Goal: Task Accomplishment & Management: Manage account settings

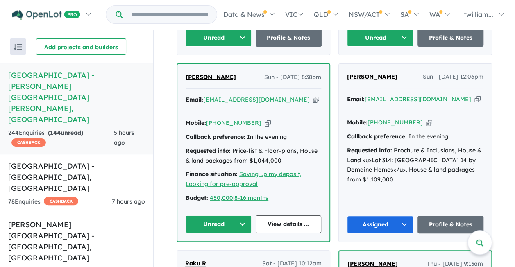
scroll to position [477, 0]
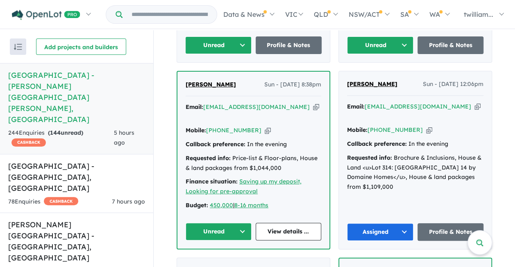
click at [313, 103] on icon "button" at bounding box center [316, 107] width 6 height 9
click at [265, 126] on icon "button" at bounding box center [268, 130] width 6 height 9
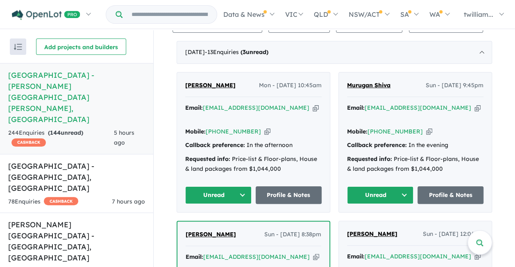
scroll to position [327, 0]
click at [475, 104] on icon "button" at bounding box center [478, 108] width 6 height 9
click at [426, 127] on icon "button" at bounding box center [429, 131] width 6 height 9
click at [313, 104] on icon "button" at bounding box center [316, 108] width 6 height 9
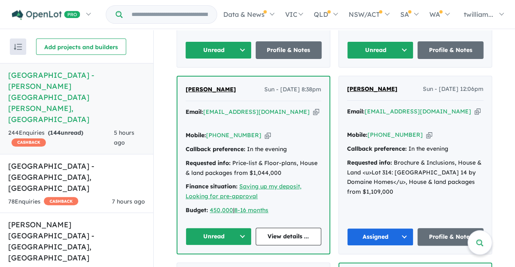
scroll to position [466, 0]
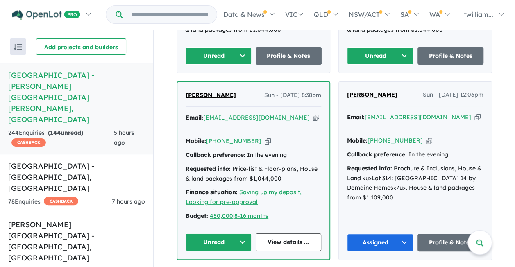
click at [313, 114] on icon "button" at bounding box center [316, 118] width 6 height 9
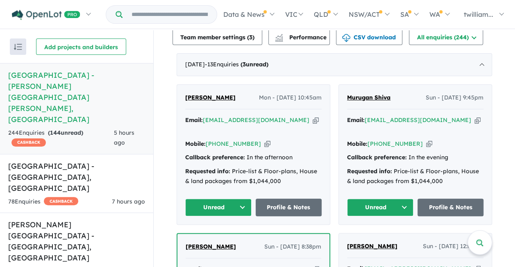
scroll to position [398, 0]
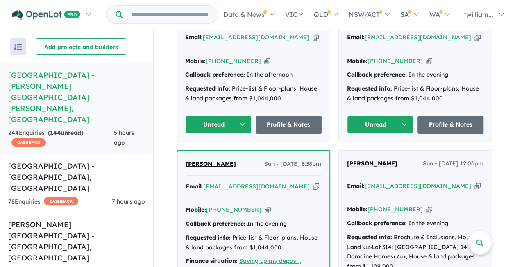
click at [265, 206] on icon "button" at bounding box center [268, 210] width 6 height 9
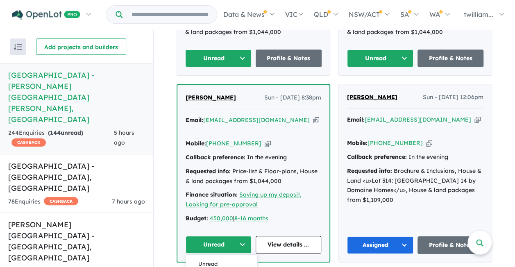
click at [242, 236] on button "Unread" at bounding box center [219, 245] width 66 height 18
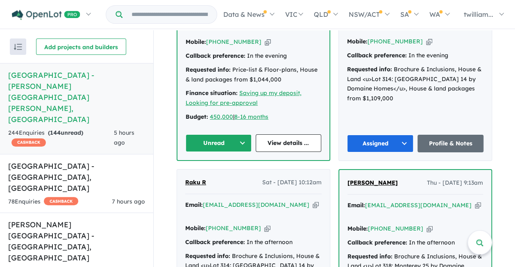
scroll to position [566, 0]
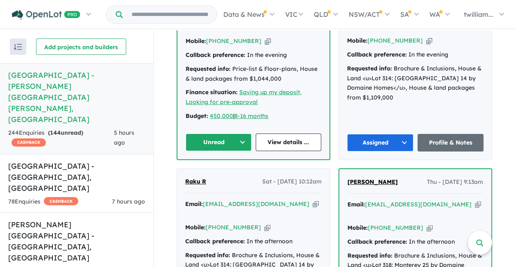
click at [244, 134] on button "Unread" at bounding box center [219, 143] width 66 height 18
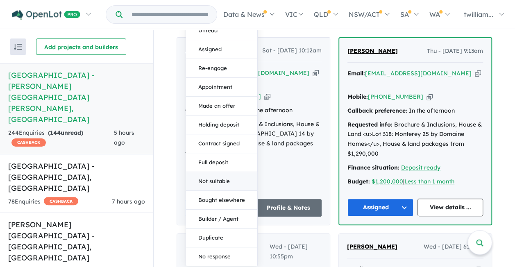
scroll to position [697, 0]
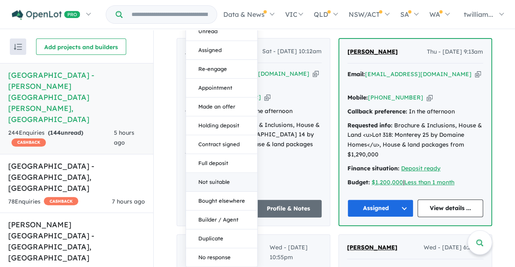
click at [220, 173] on button "Not suitable" at bounding box center [221, 182] width 71 height 19
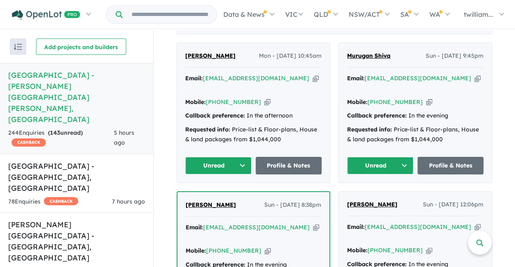
scroll to position [336, 0]
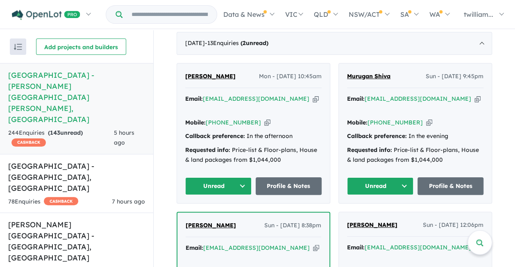
click at [475, 95] on icon "button" at bounding box center [478, 99] width 6 height 9
click at [426, 118] on icon "button" at bounding box center [429, 122] width 6 height 9
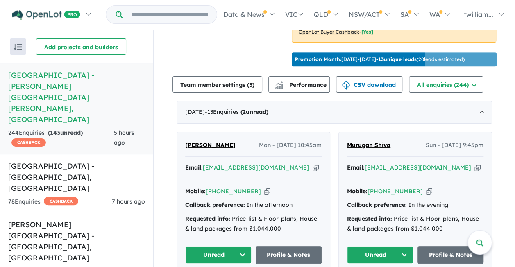
scroll to position [266, 0]
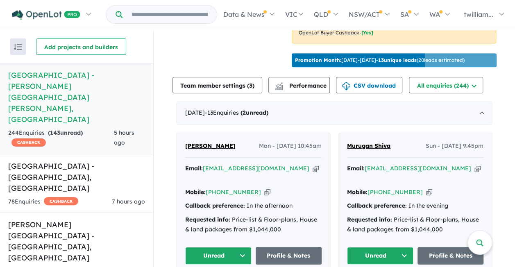
click at [403, 247] on button "Unread" at bounding box center [380, 256] width 66 height 18
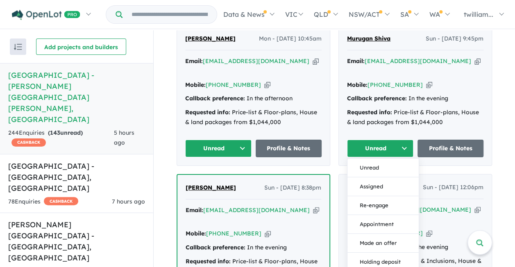
scroll to position [375, 0]
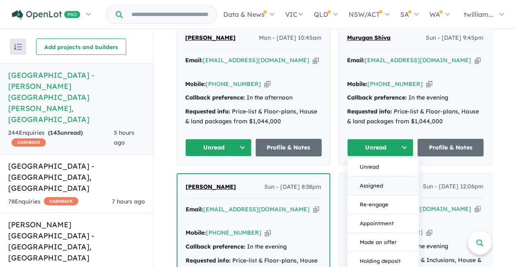
click at [394, 176] on button "Assigned" at bounding box center [383, 185] width 71 height 19
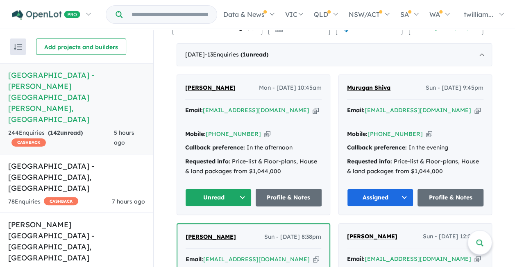
scroll to position [324, 0]
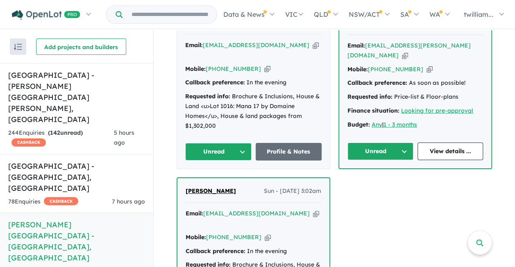
scroll to position [375, 0]
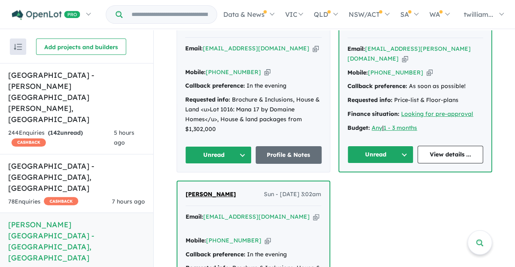
click at [238, 146] on button "Unread" at bounding box center [218, 155] width 66 height 18
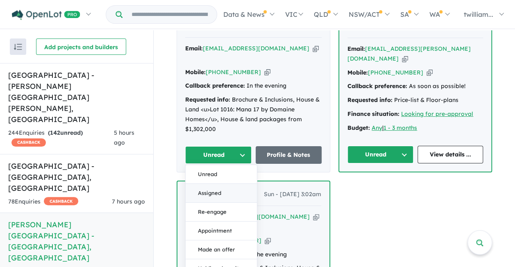
click at [227, 184] on button "Assigned" at bounding box center [221, 193] width 71 height 19
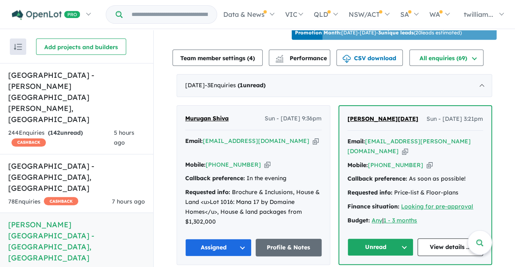
scroll to position [283, 0]
click at [408, 147] on icon "button" at bounding box center [405, 151] width 6 height 9
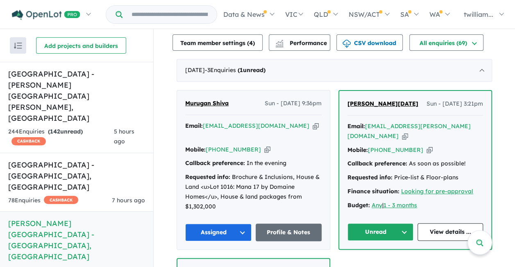
scroll to position [296, 0]
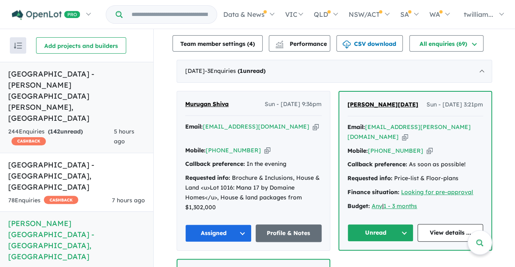
click at [112, 127] on div "244 Enquir ies ( 142 unread) CASHBACK" at bounding box center [61, 137] width 106 height 20
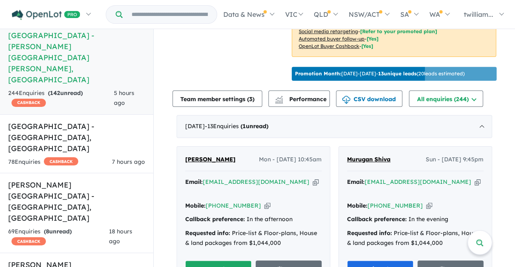
scroll to position [36, 0]
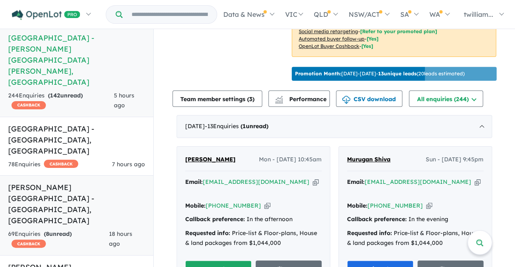
click at [94, 230] on div "69 Enquir ies ( 8 unread) CASHBACK" at bounding box center [58, 240] width 101 height 20
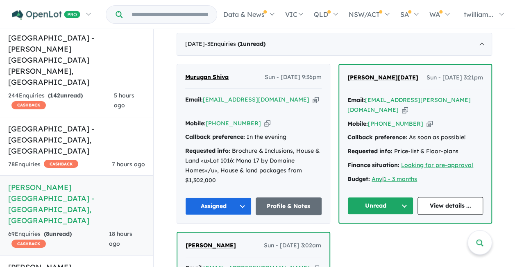
scroll to position [312, 0]
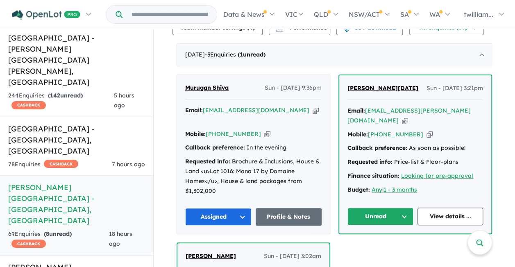
click at [408, 116] on icon "button" at bounding box center [405, 120] width 6 height 9
click at [427, 130] on icon "button" at bounding box center [430, 134] width 6 height 9
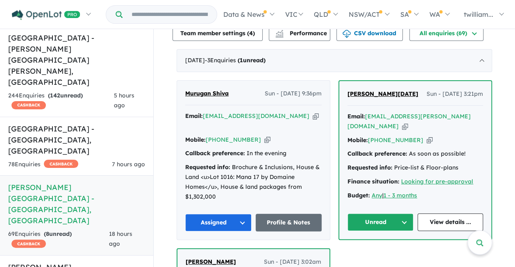
scroll to position [307, 0]
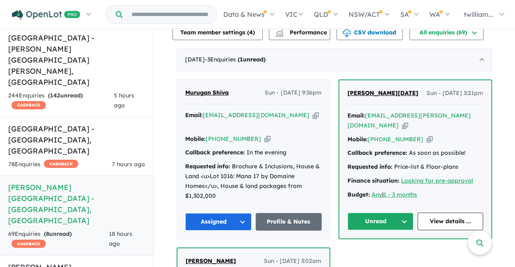
click at [405, 213] on button "Unread" at bounding box center [381, 222] width 66 height 18
click at [382, 250] on button "Assigned" at bounding box center [383, 259] width 71 height 19
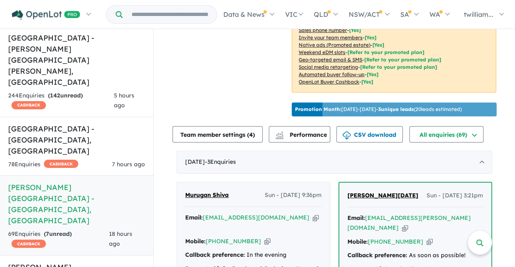
scroll to position [184, 0]
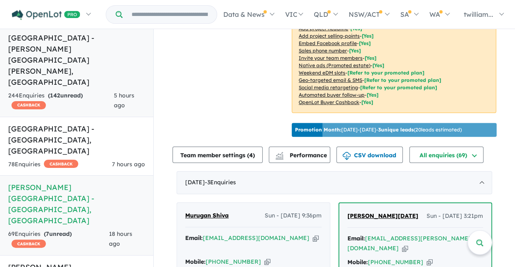
click at [109, 91] on div "244 Enquir ies ( 142 unread) CASHBACK" at bounding box center [61, 101] width 106 height 20
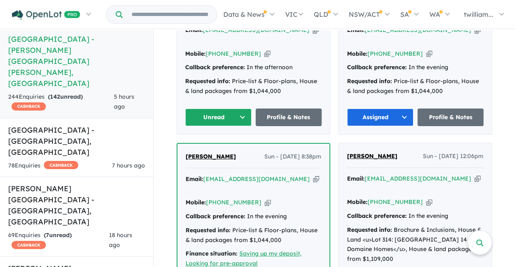
scroll to position [299, 0]
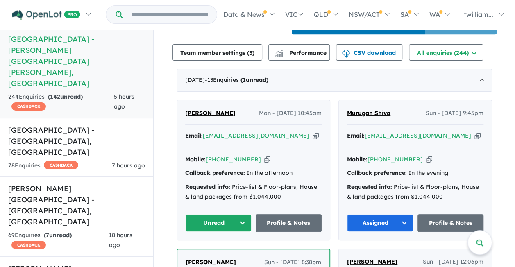
click at [313, 132] on icon "button" at bounding box center [316, 136] width 6 height 9
click at [264, 155] on icon "button" at bounding box center [267, 159] width 6 height 9
click at [243, 214] on button "Unread" at bounding box center [218, 223] width 66 height 18
click at [221, 252] on button "Assigned" at bounding box center [221, 261] width 71 height 19
